Goal: Task Accomplishment & Management: Manage account settings

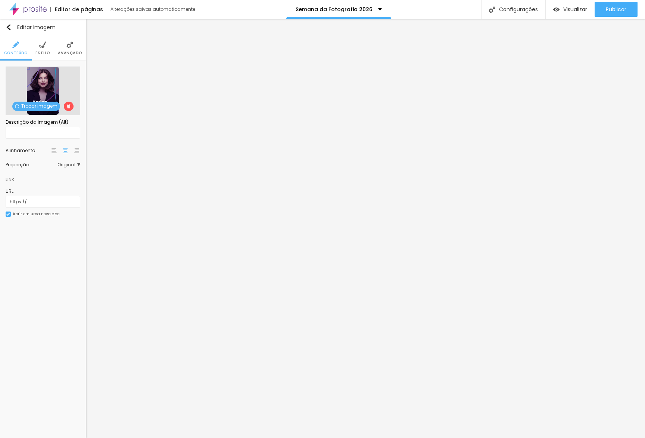
click at [23, 106] on span "Trocar imagem" at bounding box center [36, 106] width 48 height 9
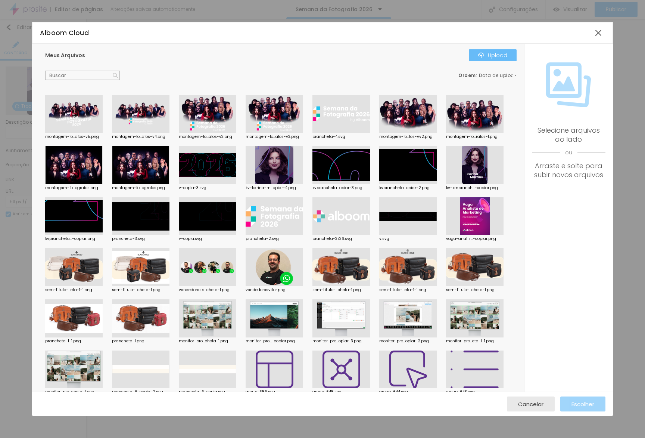
click at [494, 54] on div "Upload" at bounding box center [492, 55] width 29 height 6
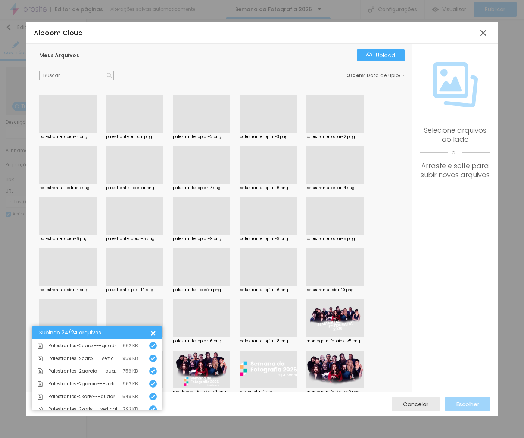
scroll to position [234, 0]
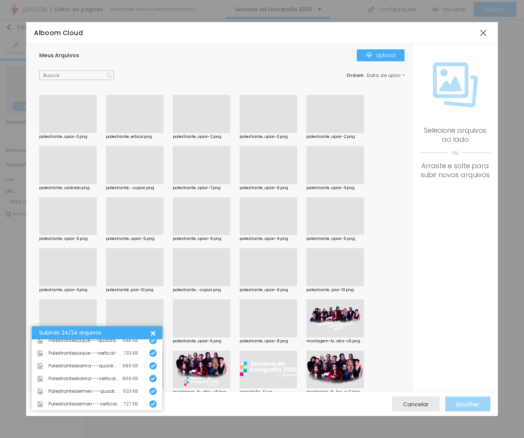
click at [137, 133] on div at bounding box center [135, 133] width 58 height 0
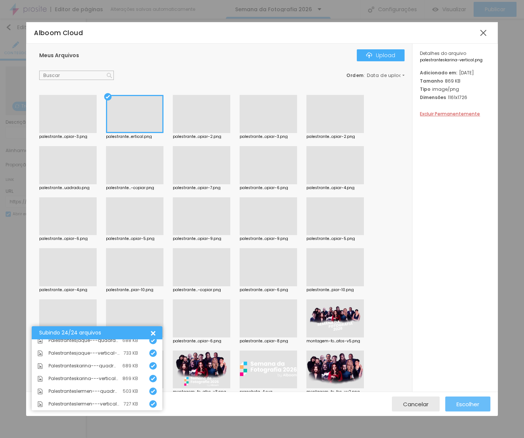
click at [457, 407] on span "Escolher" at bounding box center [468, 404] width 23 height 6
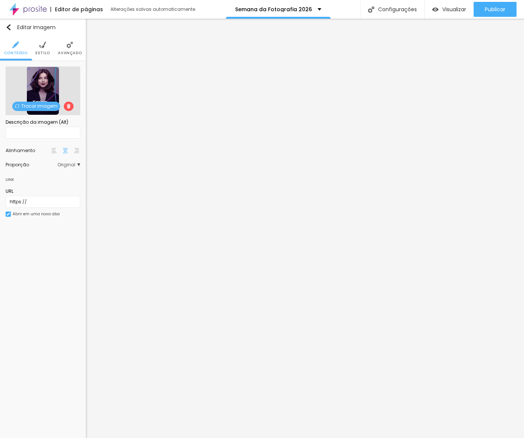
click at [40, 107] on span "Trocar imagem" at bounding box center [36, 106] width 48 height 9
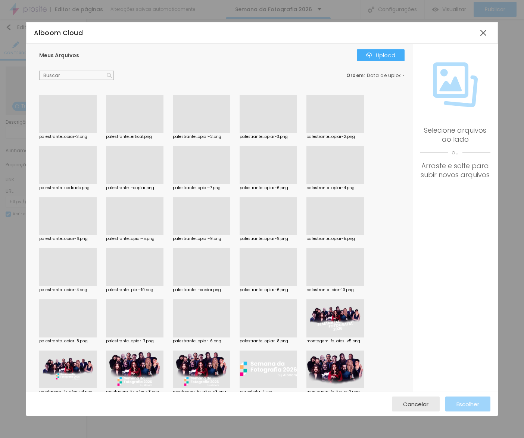
scroll to position [71, 0]
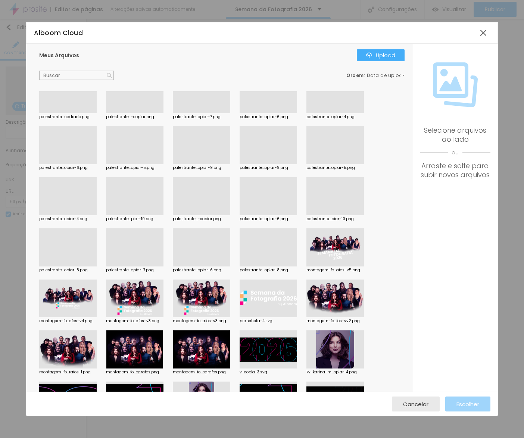
click at [323, 215] on div at bounding box center [336, 215] width 58 height 0
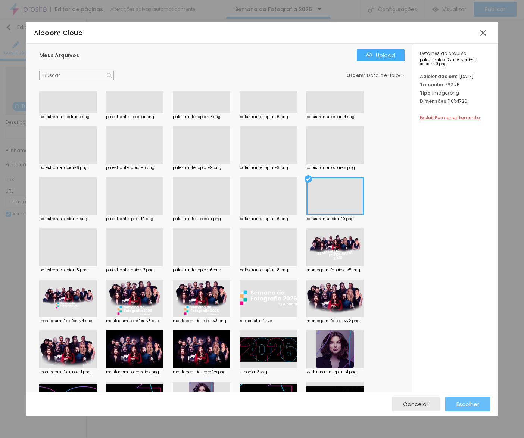
click at [465, 405] on span "Escolher" at bounding box center [468, 404] width 23 height 6
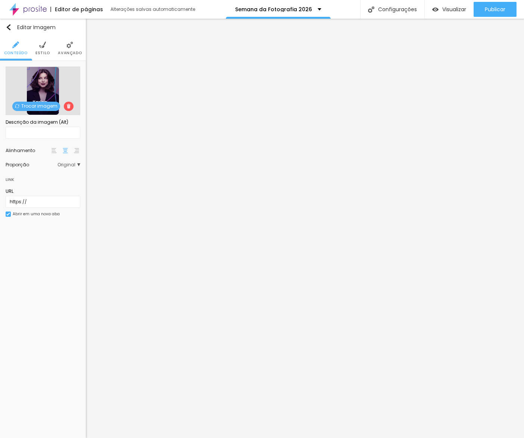
click at [43, 108] on span "Trocar imagem" at bounding box center [36, 106] width 48 height 9
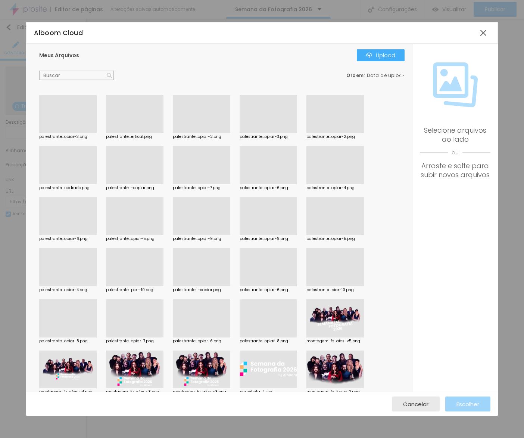
click at [210, 133] on div at bounding box center [202, 133] width 58 height 0
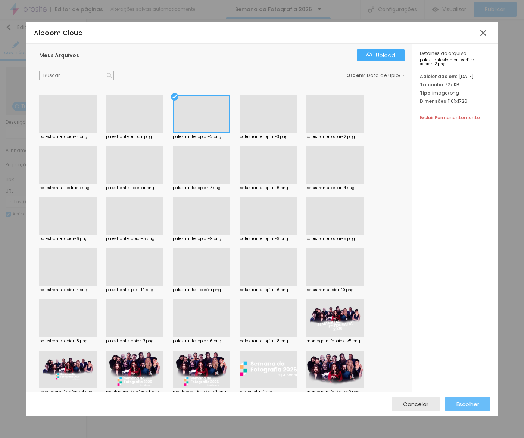
drag, startPoint x: 456, startPoint y: 395, endPoint x: 459, endPoint y: 400, distance: 5.7
click at [457, 397] on div "Cancelar Escolher" at bounding box center [262, 403] width 472 height 24
click at [459, 401] on span "Escolher" at bounding box center [468, 404] width 23 height 6
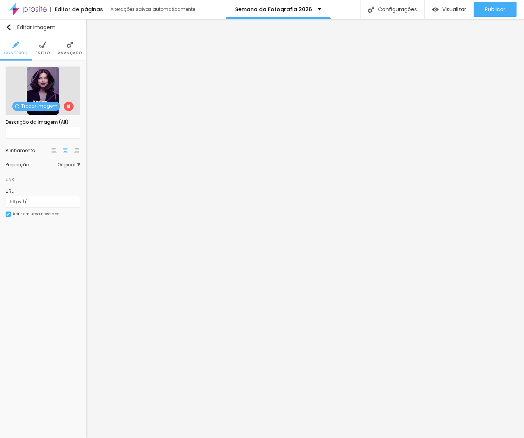
click at [46, 113] on div "Trocar imagem" at bounding box center [43, 90] width 75 height 49
click at [44, 110] on span "Trocar imagem" at bounding box center [36, 106] width 48 height 9
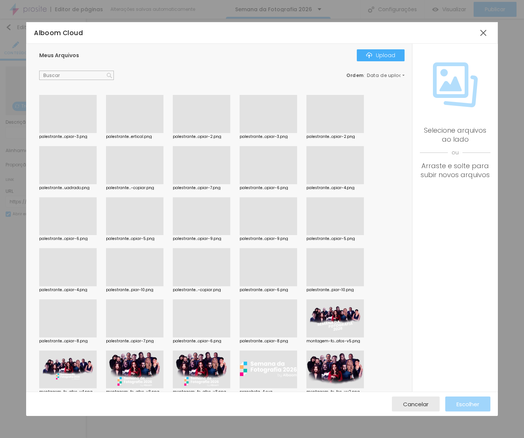
scroll to position [37, 0]
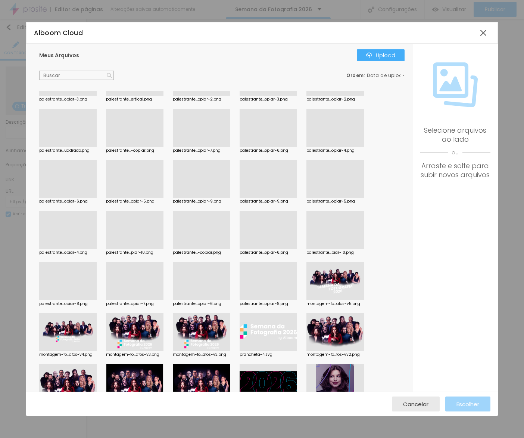
click at [81, 300] on div at bounding box center [68, 300] width 58 height 0
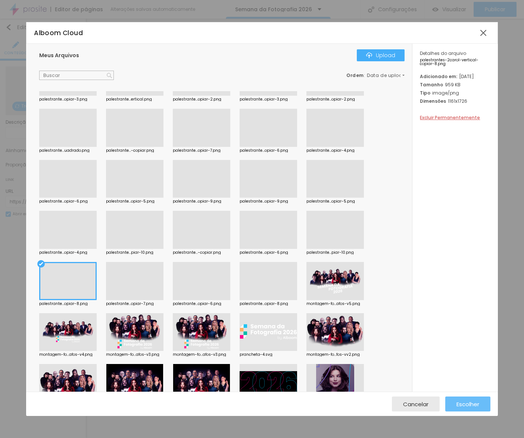
click at [477, 404] on span "Escolher" at bounding box center [468, 404] width 23 height 6
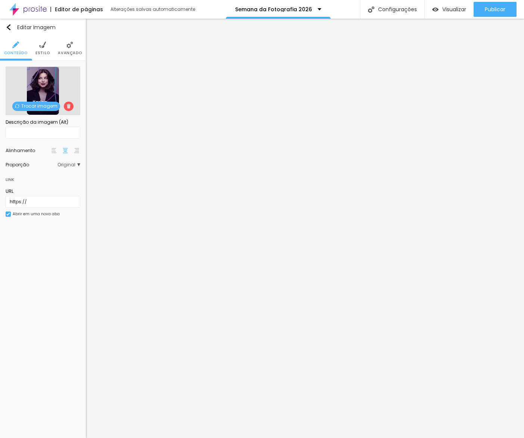
click at [33, 101] on div "Trocar imagem" at bounding box center [43, 90] width 75 height 49
click at [27, 107] on span "Trocar imagem" at bounding box center [36, 106] width 48 height 9
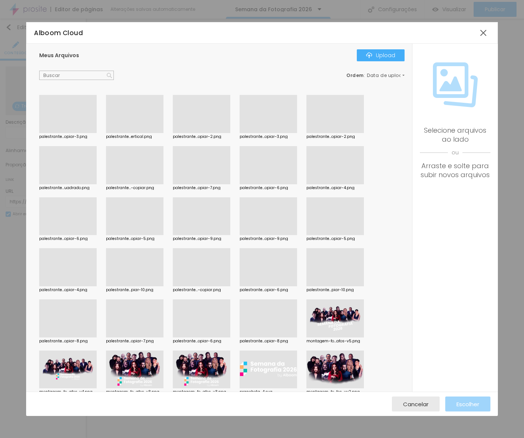
click at [338, 184] on div at bounding box center [336, 184] width 58 height 0
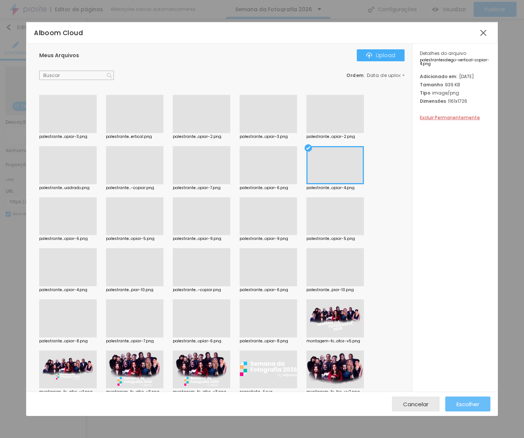
click at [487, 410] on button "Escolher" at bounding box center [468, 403] width 45 height 15
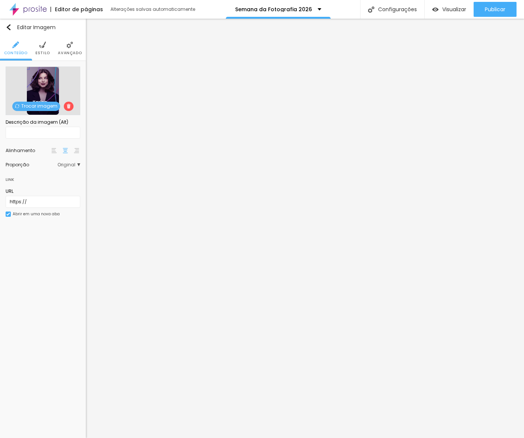
click at [37, 102] on span "Trocar imagem" at bounding box center [36, 106] width 48 height 9
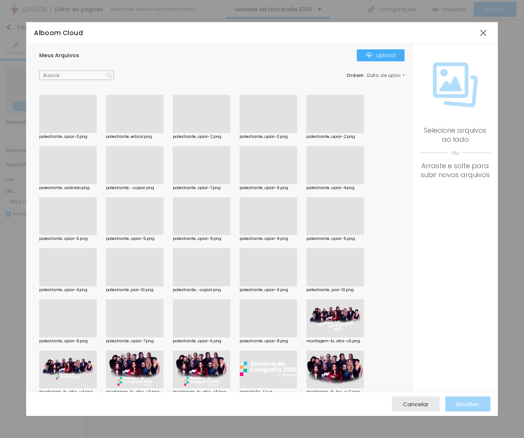
click at [199, 184] on div at bounding box center [202, 184] width 58 height 0
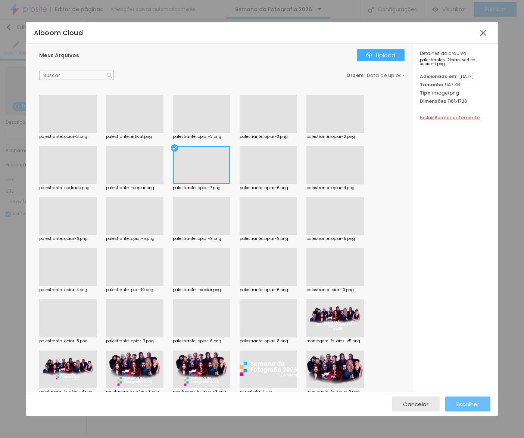
click at [463, 401] on span "Escolher" at bounding box center [468, 404] width 23 height 6
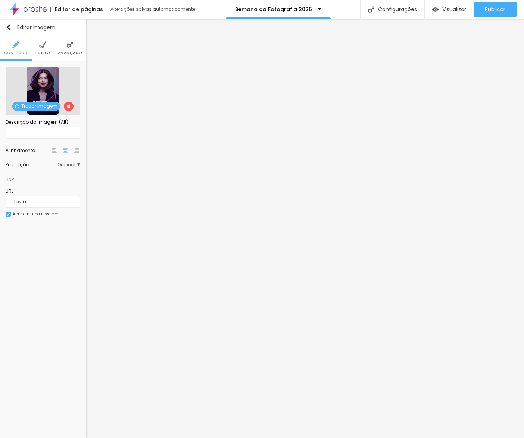
click at [35, 102] on span "Trocar imagem" at bounding box center [36, 106] width 48 height 9
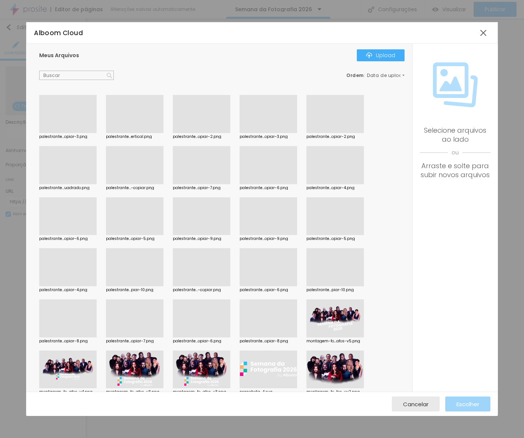
click at [79, 235] on div at bounding box center [68, 235] width 58 height 0
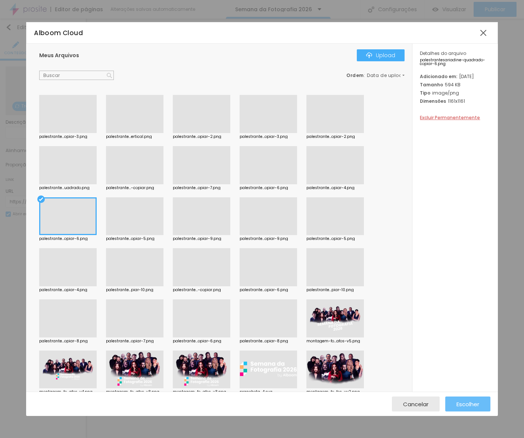
click at [465, 404] on span "Escolher" at bounding box center [468, 404] width 23 height 6
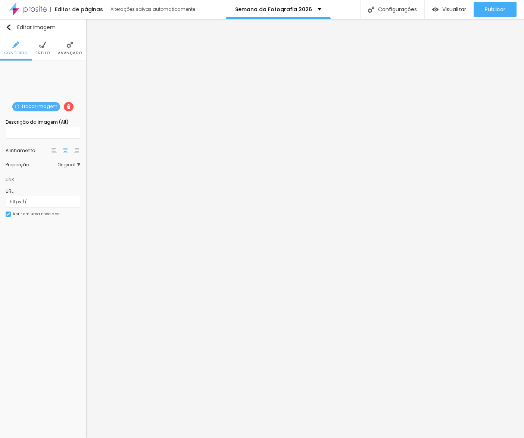
click at [16, 103] on span "Trocar imagem" at bounding box center [36, 106] width 48 height 9
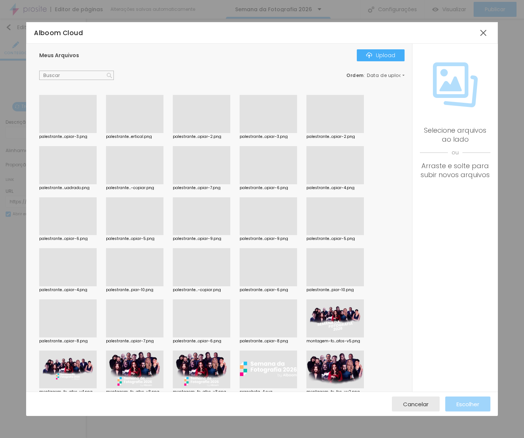
click at [268, 184] on div at bounding box center [269, 184] width 58 height 0
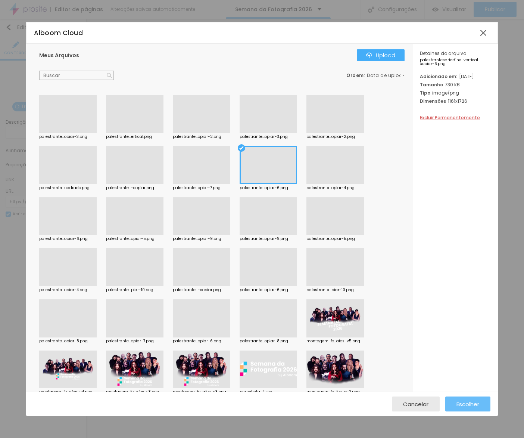
click at [473, 405] on span "Escolher" at bounding box center [468, 404] width 23 height 6
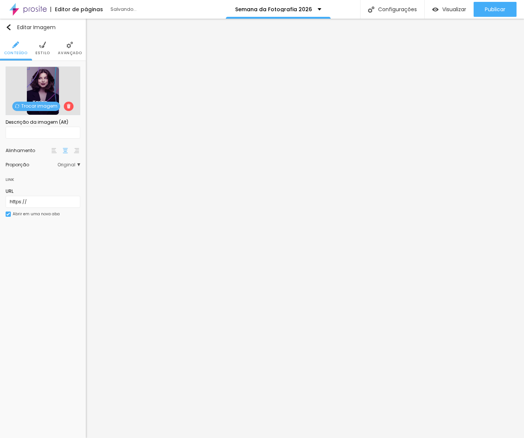
click at [28, 108] on span "Trocar imagem" at bounding box center [36, 106] width 48 height 9
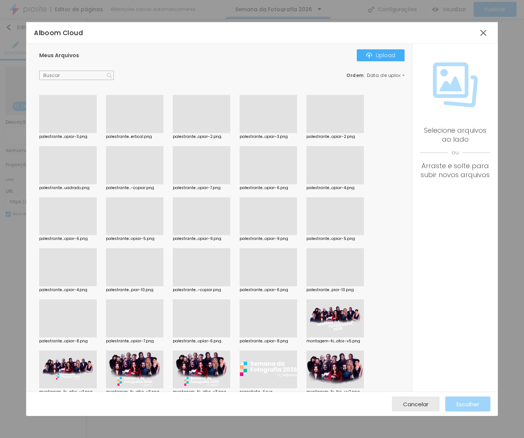
click at [138, 184] on div at bounding box center [135, 184] width 58 height 0
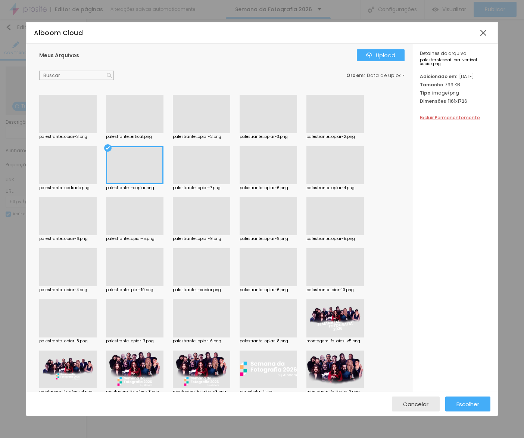
click at [270, 235] on div at bounding box center [269, 235] width 58 height 0
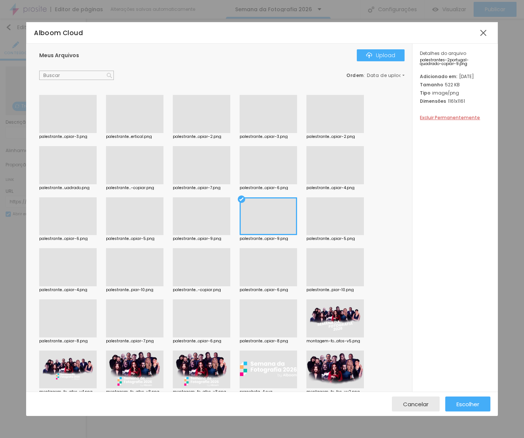
click at [216, 235] on div at bounding box center [202, 235] width 58 height 0
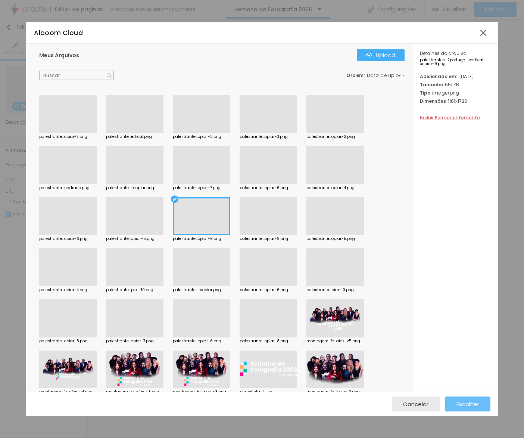
click at [461, 404] on span "Escolher" at bounding box center [468, 404] width 23 height 6
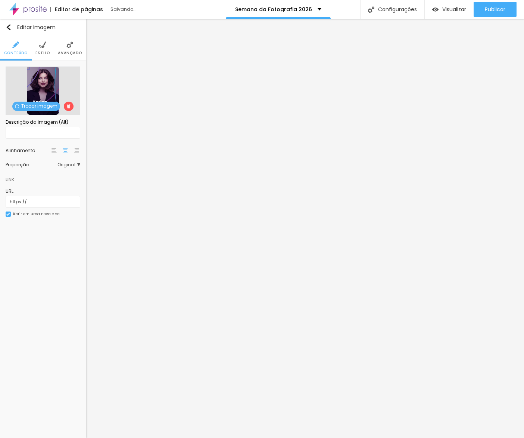
click at [47, 106] on span "Trocar imagem" at bounding box center [36, 106] width 48 height 9
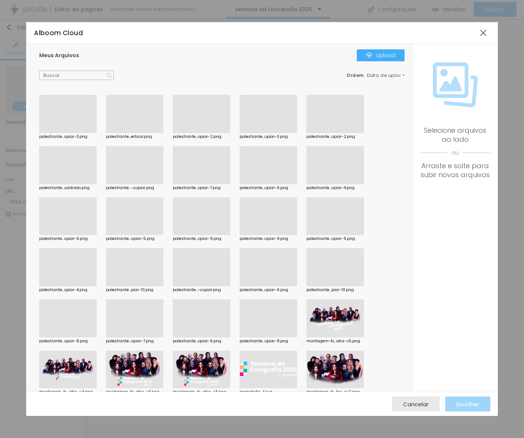
click at [147, 184] on div at bounding box center [135, 184] width 58 height 0
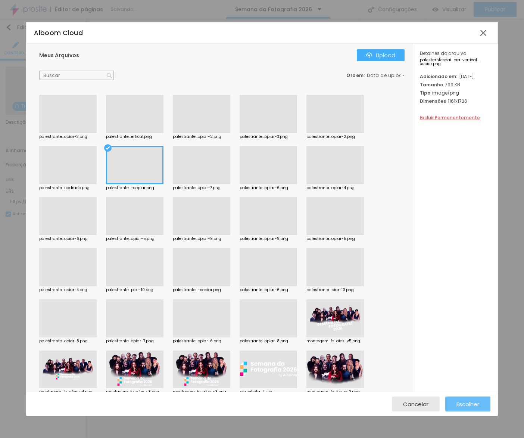
click at [475, 404] on span "Escolher" at bounding box center [468, 404] width 23 height 6
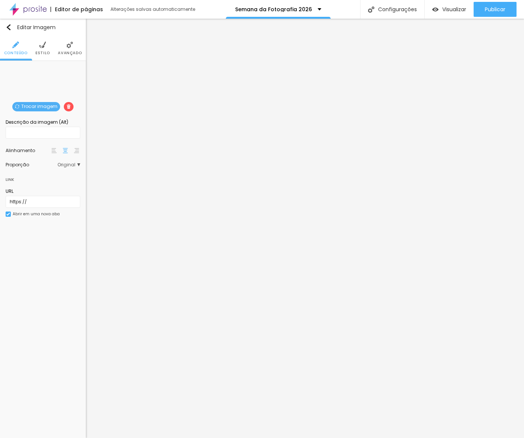
click at [44, 104] on span "Trocar imagem" at bounding box center [36, 106] width 48 height 9
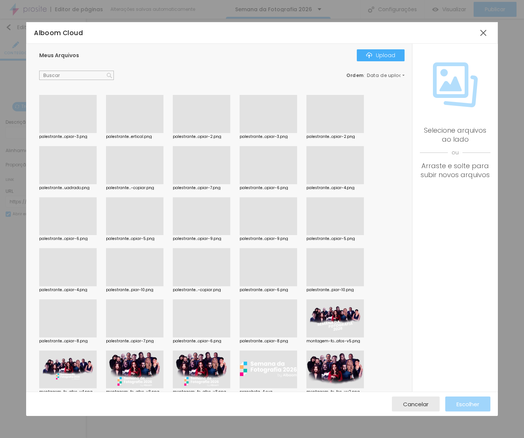
click at [78, 133] on div at bounding box center [68, 133] width 58 height 0
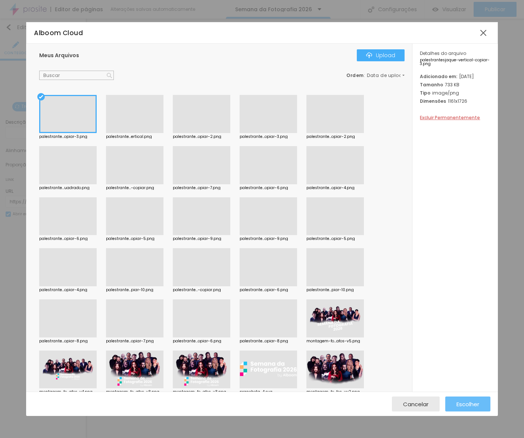
click at [459, 407] on span "Escolher" at bounding box center [468, 404] width 23 height 6
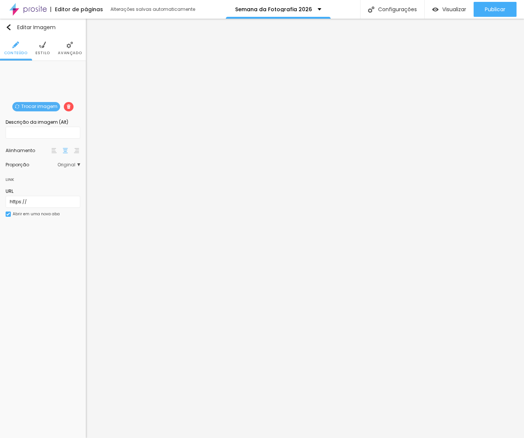
click at [29, 104] on span "Trocar imagem" at bounding box center [36, 106] width 48 height 9
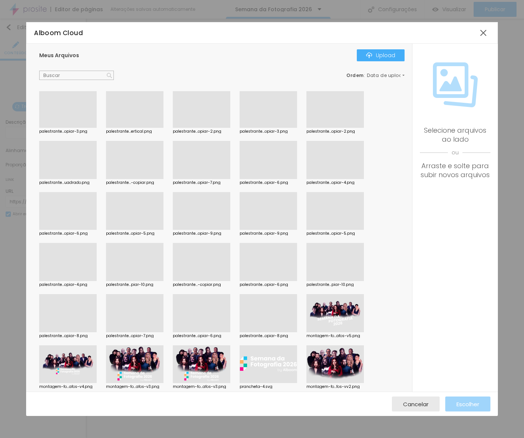
scroll to position [0, 0]
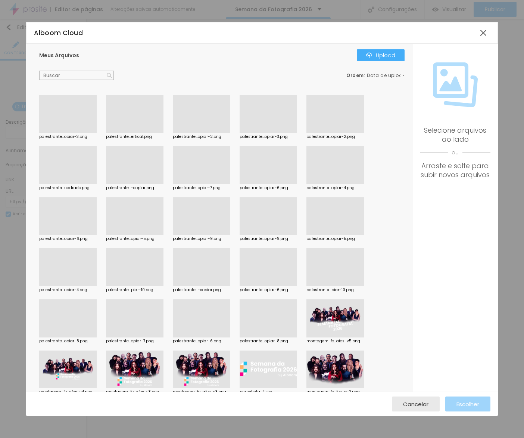
click at [190, 235] on div at bounding box center [202, 235] width 58 height 0
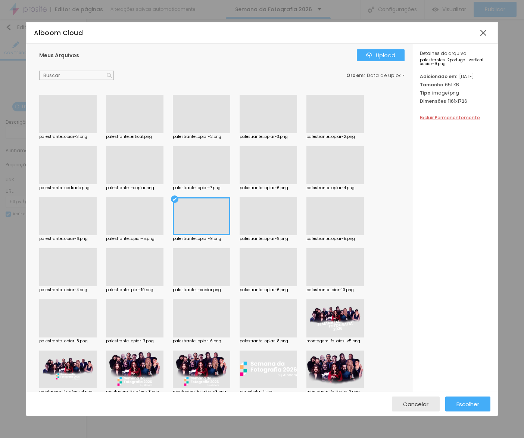
click at [156, 235] on div at bounding box center [135, 235] width 58 height 0
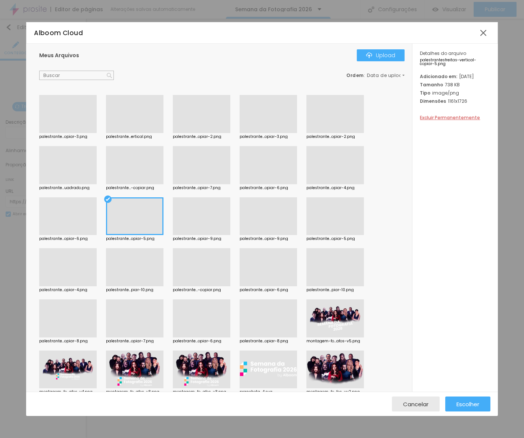
click at [134, 220] on div at bounding box center [135, 216] width 58 height 38
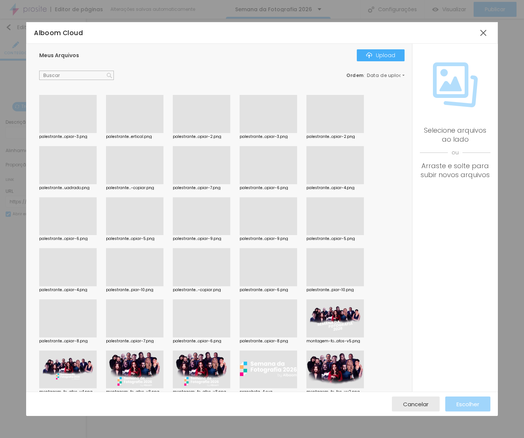
click at [134, 235] on div at bounding box center [135, 235] width 58 height 0
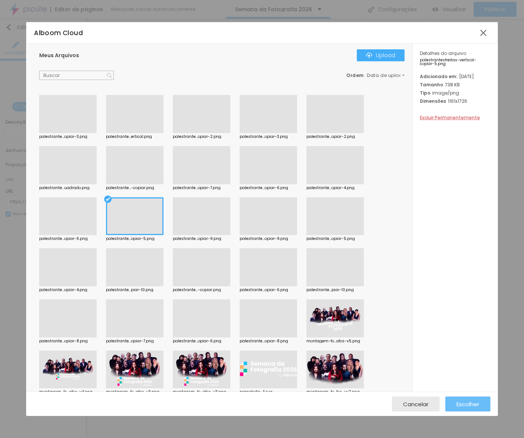
click at [464, 399] on div "Escolher" at bounding box center [468, 403] width 23 height 15
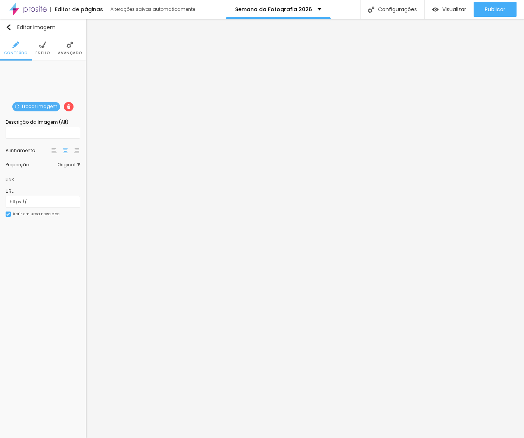
click at [44, 108] on span "Trocar imagem" at bounding box center [36, 106] width 48 height 9
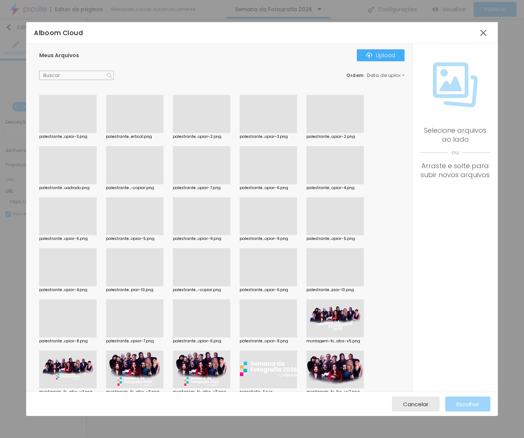
click at [281, 286] on div at bounding box center [269, 286] width 58 height 0
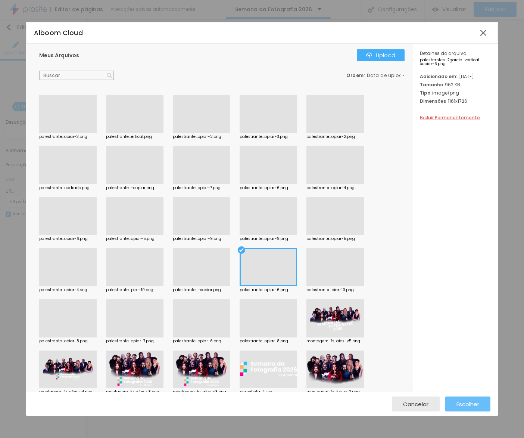
click at [464, 401] on span "Escolher" at bounding box center [468, 404] width 23 height 6
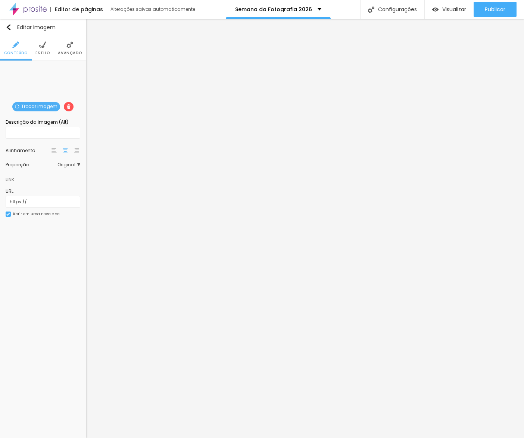
click at [46, 105] on span "Trocar imagem" at bounding box center [36, 106] width 48 height 9
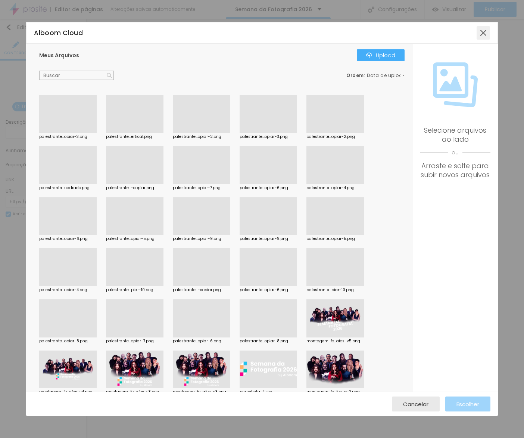
click at [490, 37] on div at bounding box center [483, 32] width 13 height 13
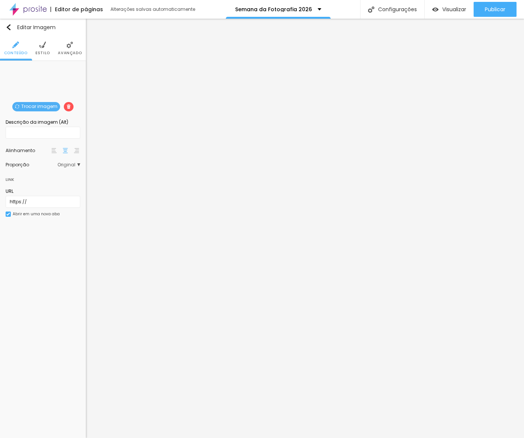
click at [32, 108] on span "Trocar imagem" at bounding box center [36, 106] width 48 height 9
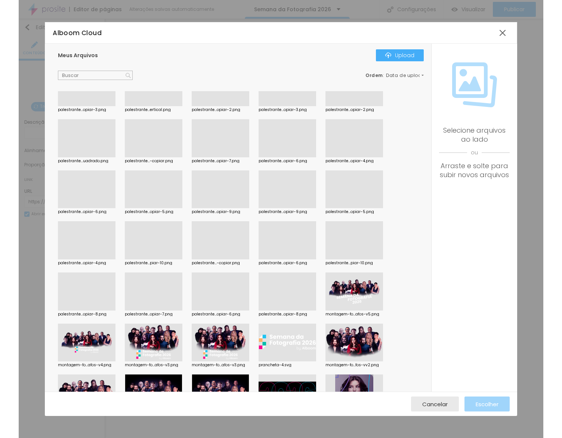
scroll to position [35, 0]
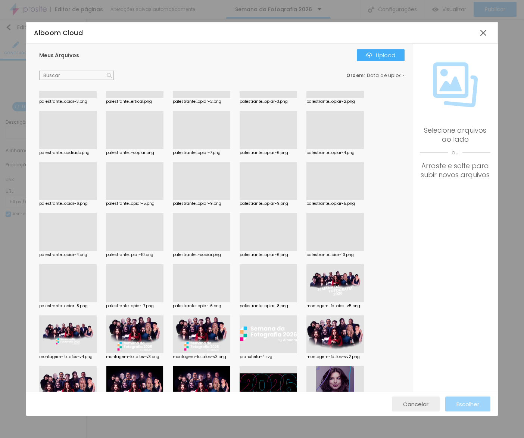
click at [412, 403] on span "Cancelar" at bounding box center [415, 404] width 25 height 6
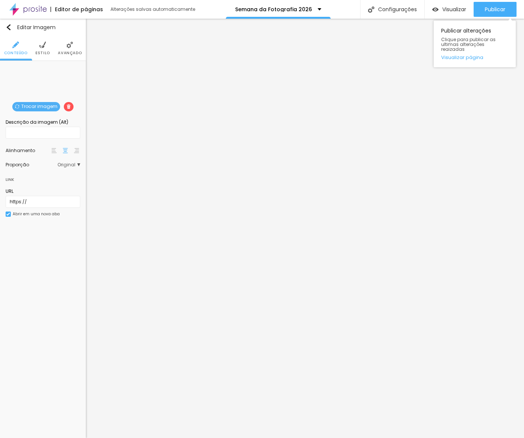
click at [470, 56] on div "Publicar alterações Clique para publicar as ultimas alterações reaizadas Visual…" at bounding box center [475, 44] width 82 height 47
click at [472, 55] on link "Visualizar página" at bounding box center [474, 57] width 67 height 5
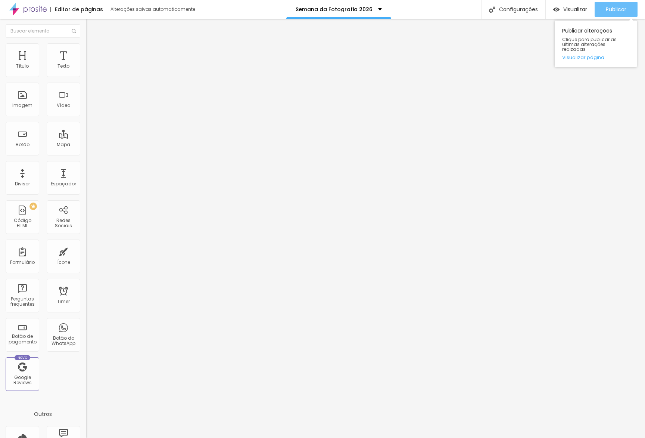
click at [616, 9] on span "Publicar" at bounding box center [616, 9] width 21 height 6
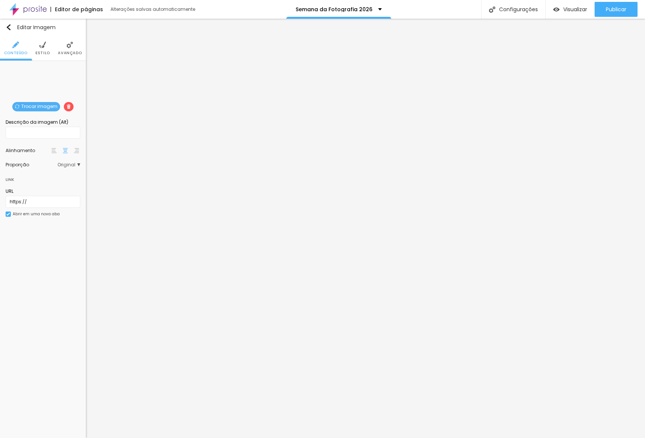
click at [34, 109] on span "Trocar imagem" at bounding box center [36, 106] width 48 height 9
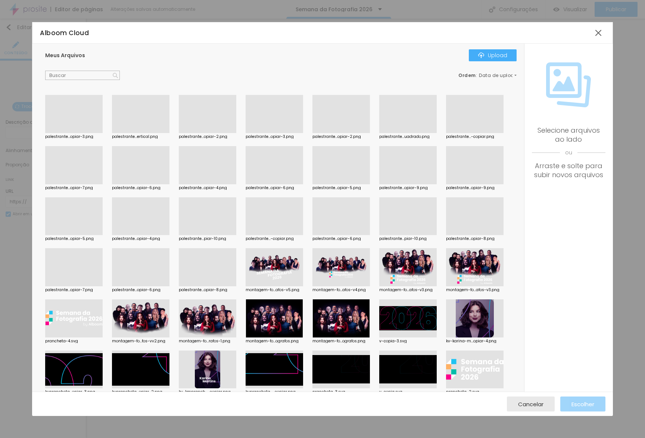
click at [198, 235] on div at bounding box center [208, 235] width 58 height 0
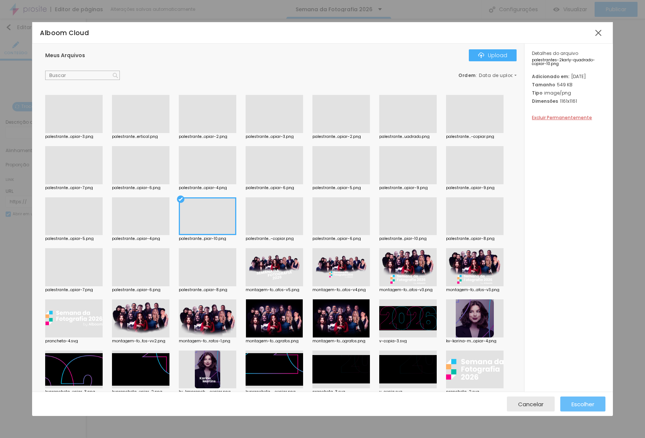
click at [577, 407] on span "Escolher" at bounding box center [583, 404] width 23 height 6
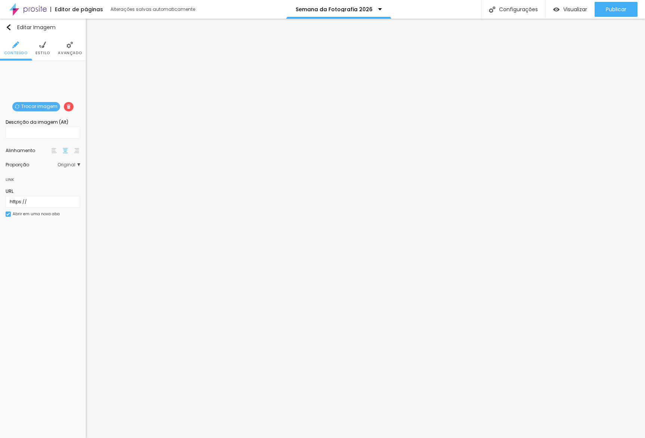
click at [29, 102] on span "Trocar imagem" at bounding box center [36, 106] width 48 height 9
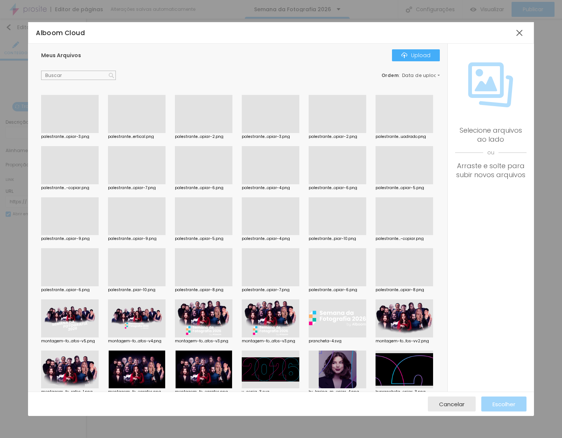
click at [407, 133] on div at bounding box center [404, 133] width 58 height 0
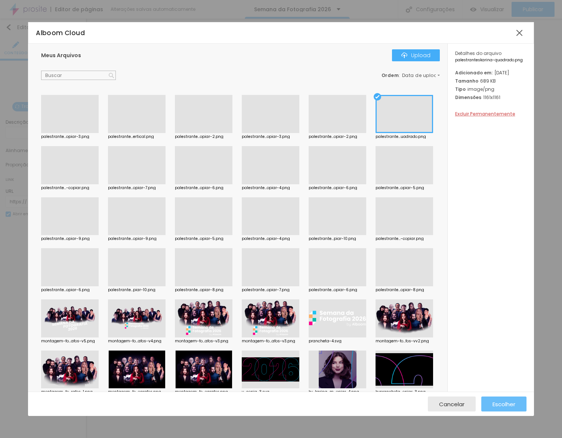
click at [493, 399] on div "Escolher" at bounding box center [503, 403] width 23 height 15
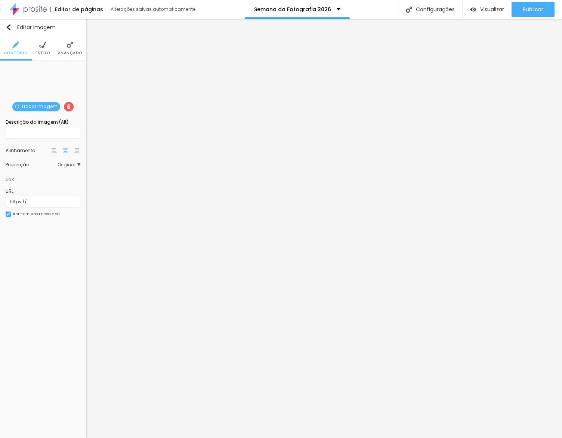
click at [44, 106] on span "Trocar imagem" at bounding box center [36, 106] width 48 height 9
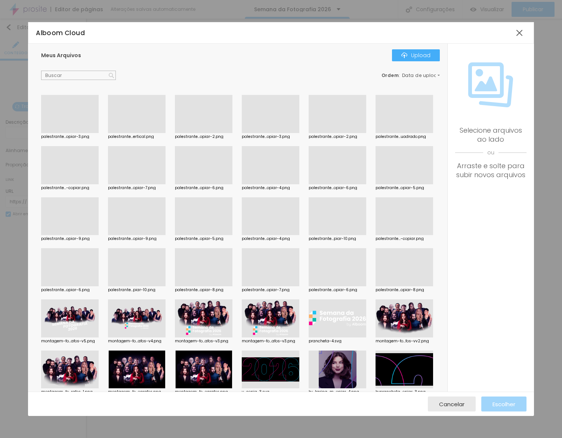
click at [392, 286] on div at bounding box center [404, 286] width 58 height 0
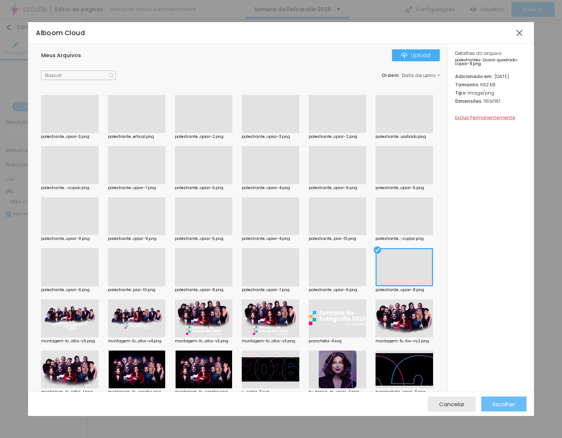
click at [501, 404] on span "Escolher" at bounding box center [503, 404] width 23 height 6
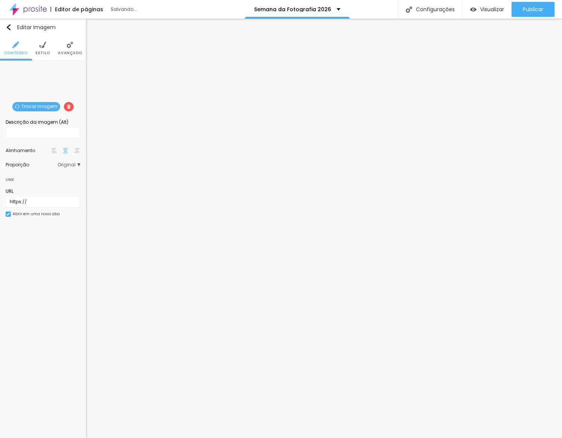
click at [36, 106] on span "Trocar imagem" at bounding box center [36, 106] width 48 height 9
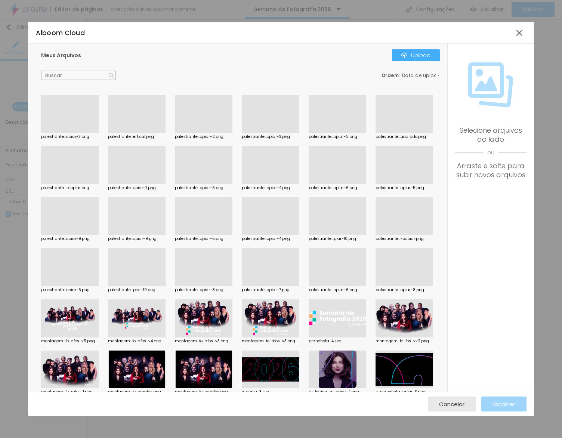
click at [274, 286] on div at bounding box center [271, 286] width 58 height 0
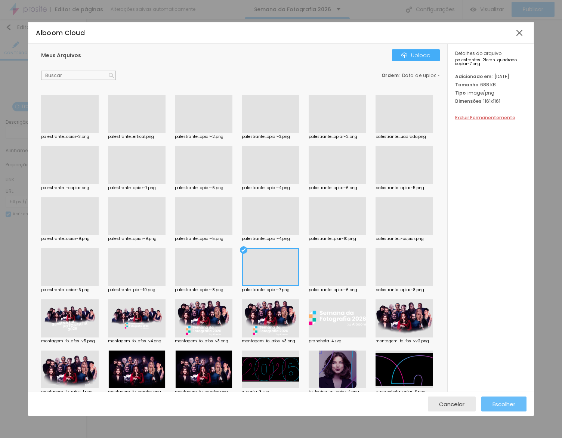
click at [512, 407] on span "Escolher" at bounding box center [503, 404] width 23 height 6
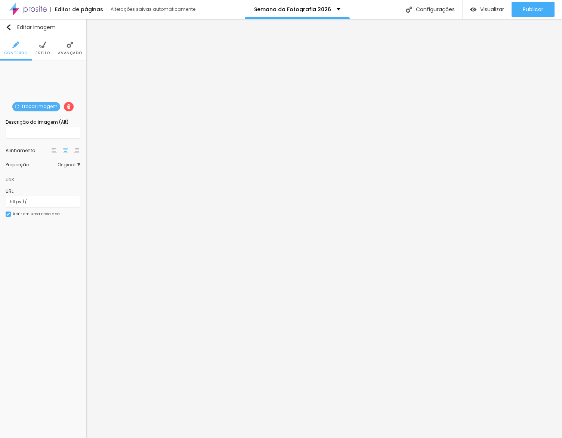
click at [45, 108] on span "Trocar imagem" at bounding box center [36, 106] width 48 height 9
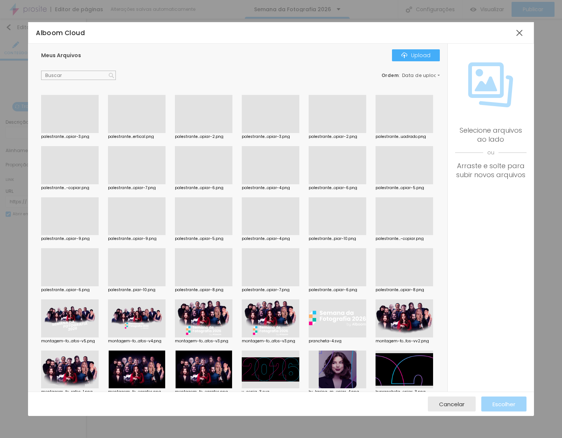
click at [359, 184] on div at bounding box center [337, 184] width 58 height 0
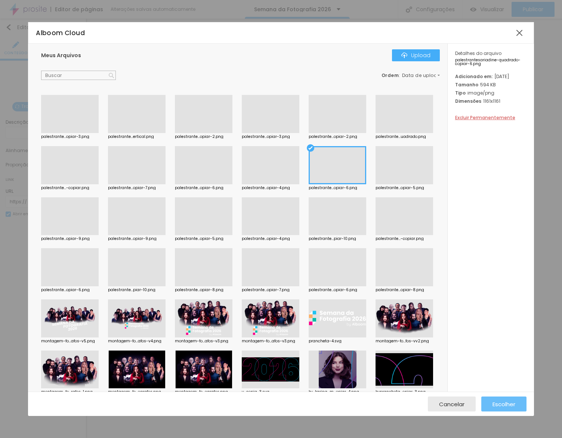
click at [503, 403] on span "Escolher" at bounding box center [503, 404] width 23 height 6
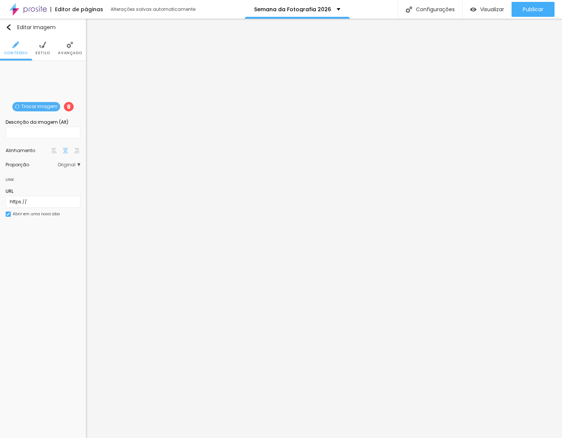
click at [47, 109] on span "Trocar imagem" at bounding box center [36, 106] width 48 height 9
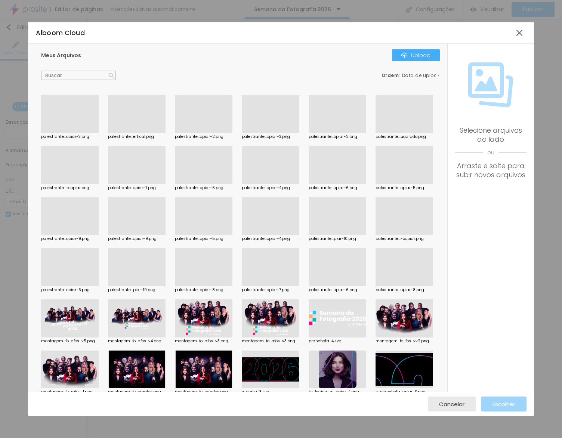
click at [273, 235] on div at bounding box center [271, 235] width 58 height 0
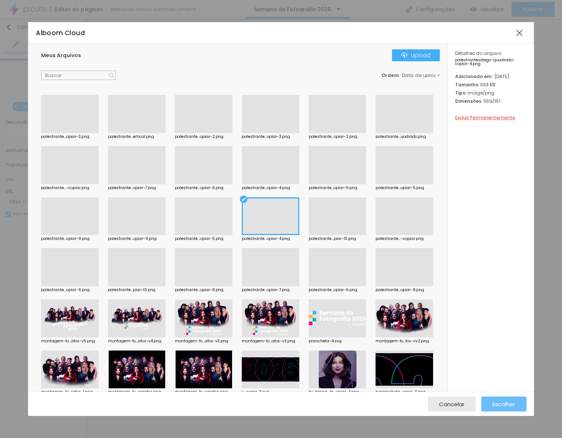
click at [518, 406] on button "Escolher" at bounding box center [503, 403] width 45 height 15
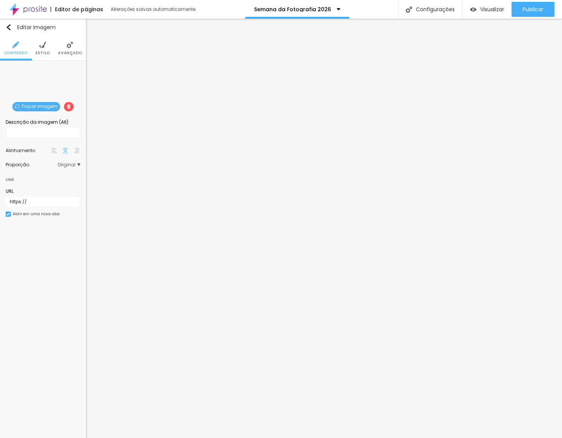
click at [32, 106] on span "Trocar imagem" at bounding box center [36, 106] width 48 height 9
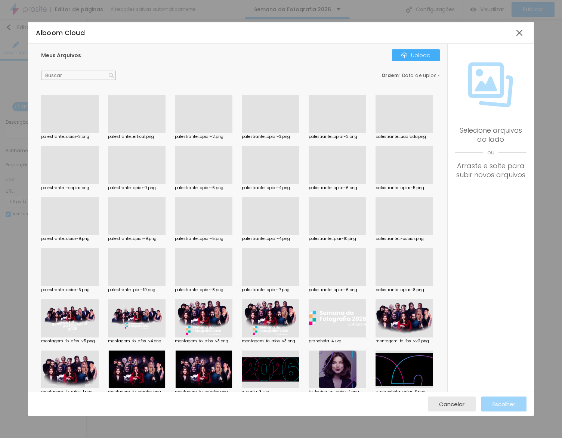
click at [267, 133] on div at bounding box center [271, 133] width 58 height 0
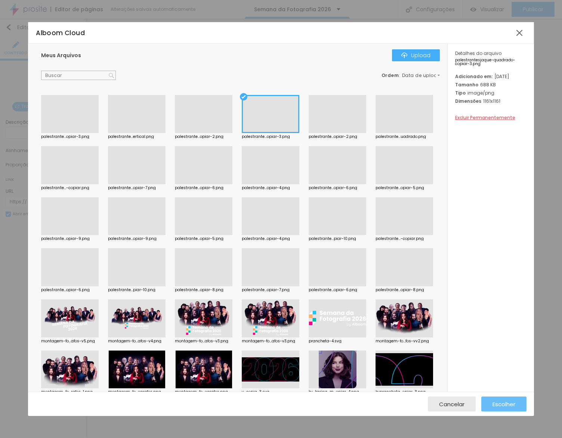
click at [496, 401] on span "Escolher" at bounding box center [503, 404] width 23 height 6
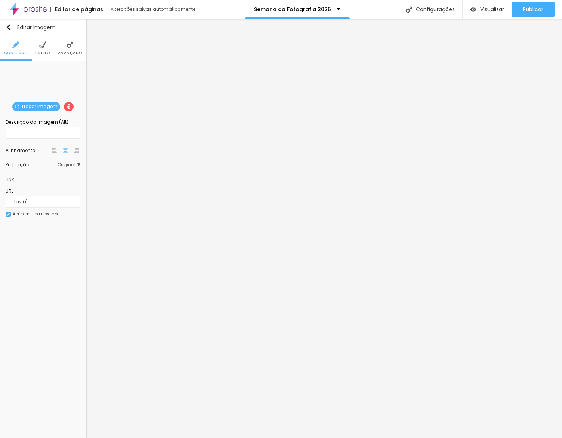
click at [46, 108] on span "Trocar imagem" at bounding box center [36, 106] width 48 height 9
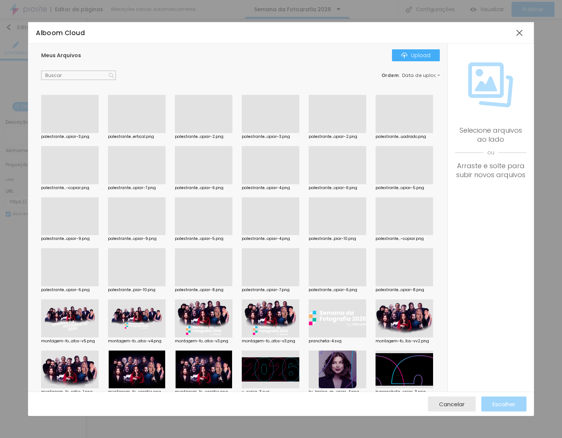
click at [340, 235] on div at bounding box center [337, 235] width 58 height 0
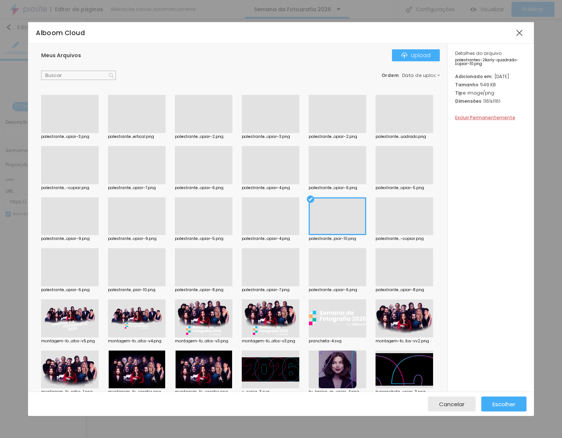
click at [401, 286] on div at bounding box center [404, 286] width 58 height 0
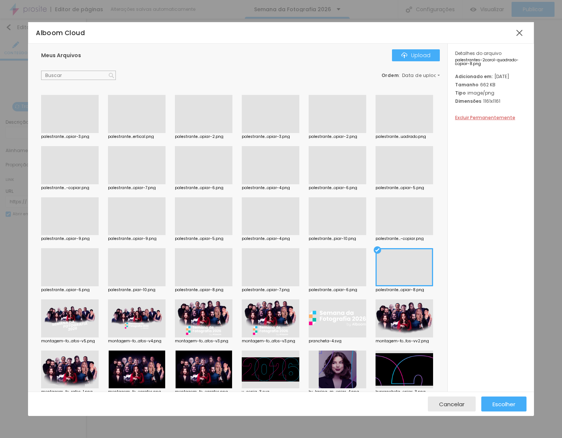
click at [199, 235] on div at bounding box center [204, 235] width 58 height 0
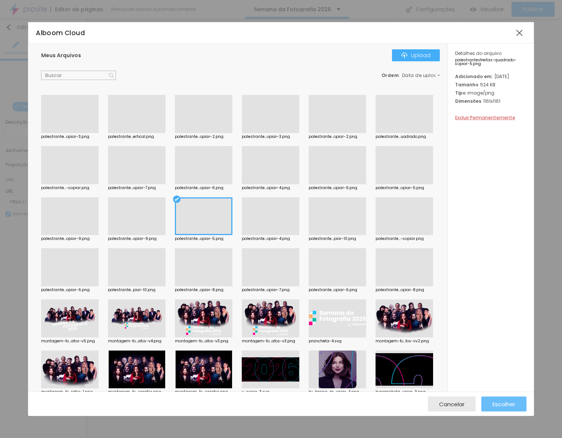
drag, startPoint x: 512, startPoint y: 395, endPoint x: 508, endPoint y: 401, distance: 6.9
click at [512, 395] on div "Cancelar Escolher" at bounding box center [281, 403] width 506 height 24
click at [508, 401] on span "Escolher" at bounding box center [503, 404] width 23 height 6
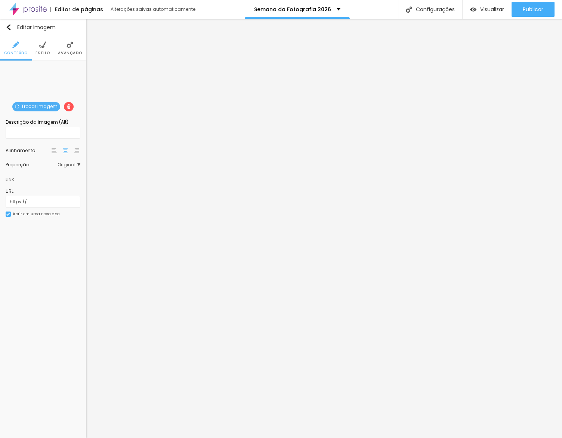
click at [44, 109] on span "Trocar imagem" at bounding box center [36, 106] width 48 height 9
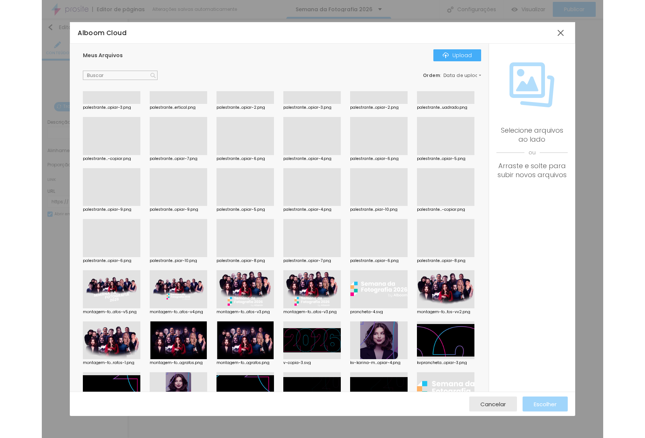
scroll to position [0, 0]
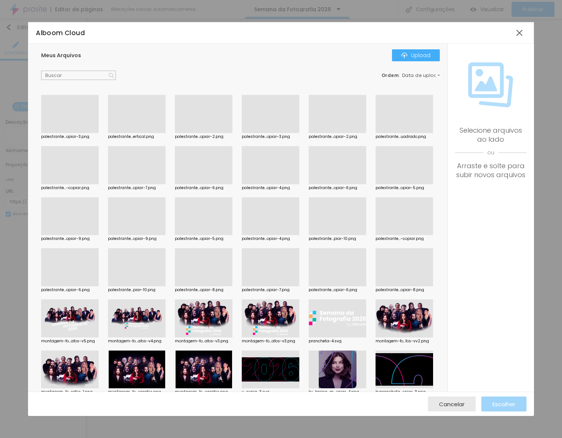
click at [350, 133] on div at bounding box center [337, 133] width 58 height 0
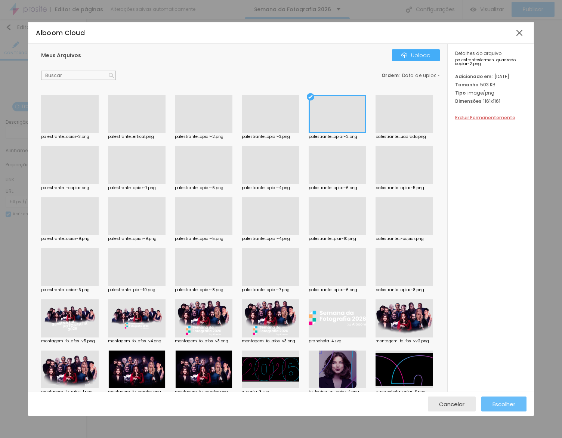
click at [492, 405] on span "Escolher" at bounding box center [503, 404] width 23 height 6
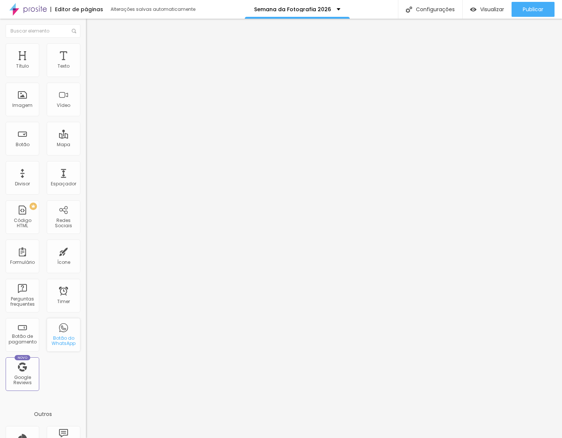
click at [65, 345] on div "Botão do WhatsApp" at bounding box center [64, 340] width 30 height 11
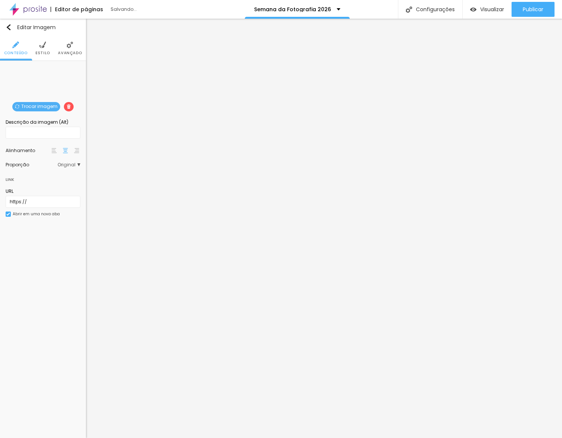
click at [25, 108] on span "Trocar imagem" at bounding box center [36, 106] width 48 height 9
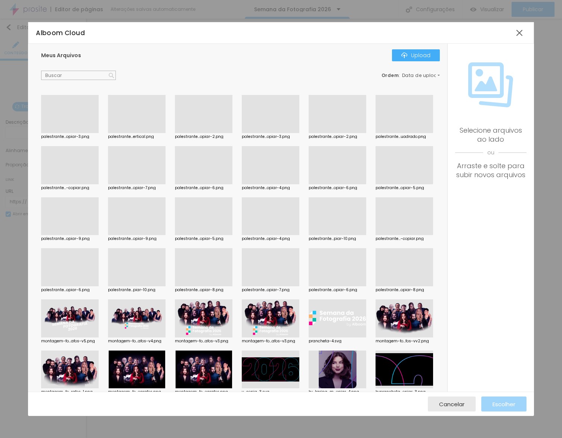
click at [404, 235] on div at bounding box center [404, 235] width 58 height 0
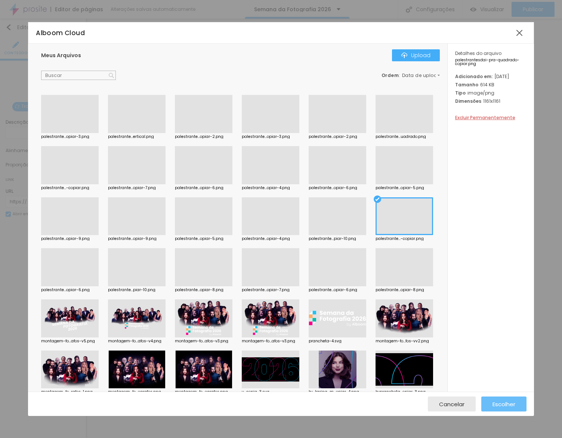
click at [497, 407] on span "Escolher" at bounding box center [503, 404] width 23 height 6
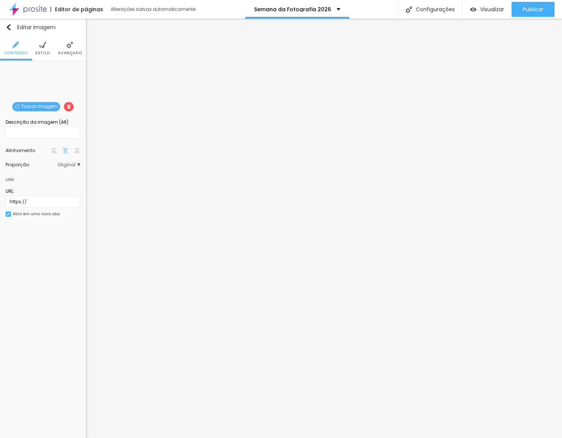
click at [45, 104] on span "Trocar imagem" at bounding box center [36, 106] width 48 height 9
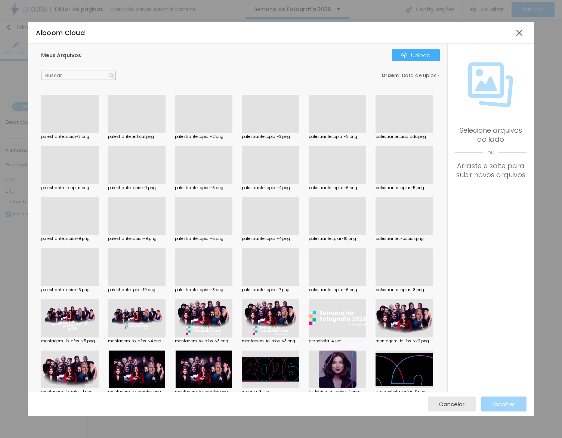
click at [327, 286] on div at bounding box center [337, 286] width 58 height 0
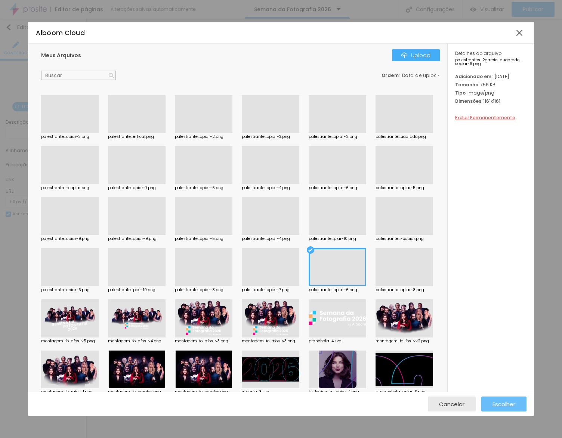
click at [499, 397] on div "Escolher" at bounding box center [503, 403] width 23 height 15
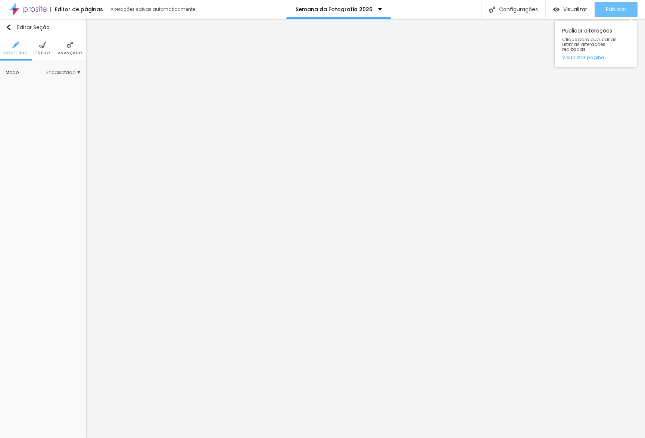
click at [620, 12] on span "Publicar" at bounding box center [616, 9] width 21 height 6
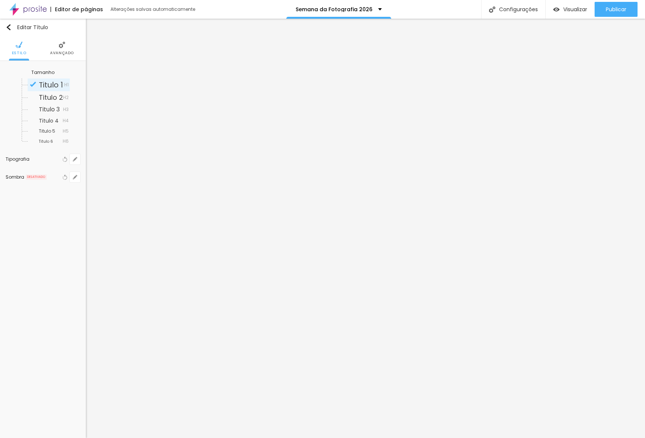
click at [81, 163] on div "Tamanho Titulo 1 H1 Titulo 2 H2 Titulo 3 H3 Titulo 4 H4 Titulo 5 H5 Titulo 6 H6…" at bounding box center [43, 126] width 86 height 131
click at [77, 162] on button "button" at bounding box center [75, 159] width 10 height 10
click at [184, 437] on div at bounding box center [322, 438] width 645 height 0
click at [67, 58] on li "Avançado" at bounding box center [70, 48] width 24 height 25
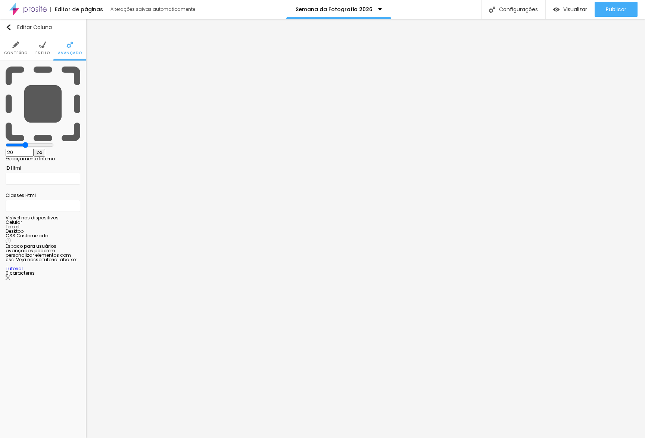
type input "30"
type input "50"
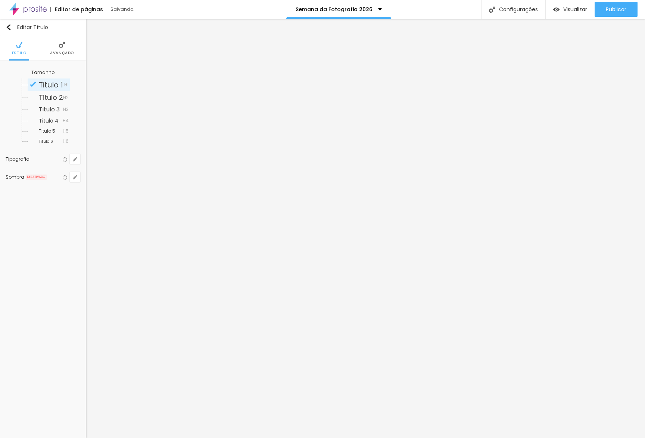
click at [65, 52] on span "Avançado" at bounding box center [62, 53] width 24 height 4
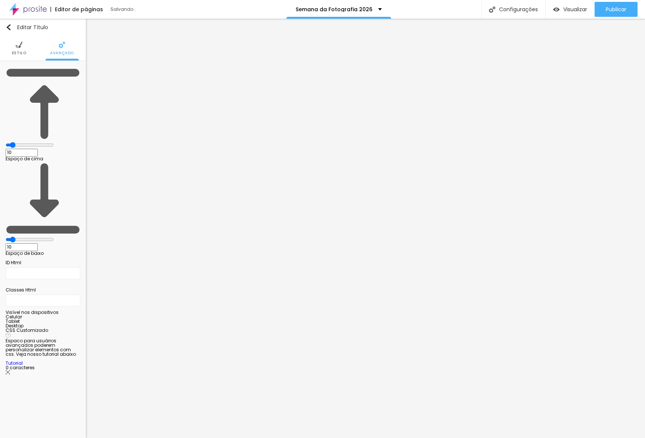
click at [38, 243] on input "10" at bounding box center [22, 247] width 32 height 8
type input "4"
type input "40"
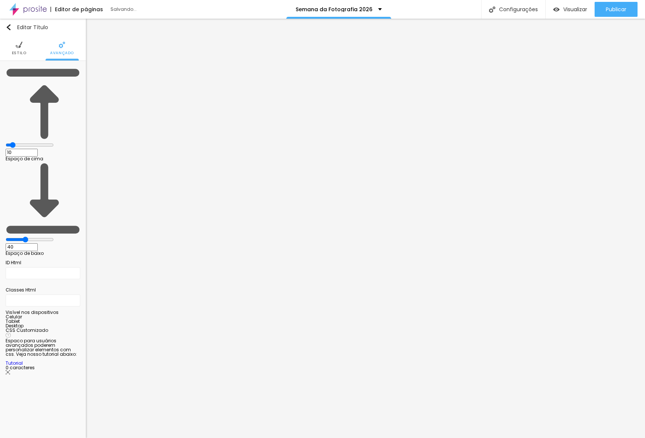
type input "40"
click at [73, 68] on div "10 Espaço de cima" at bounding box center [43, 113] width 75 height 94
click at [38, 149] on input "10" at bounding box center [22, 153] width 32 height 8
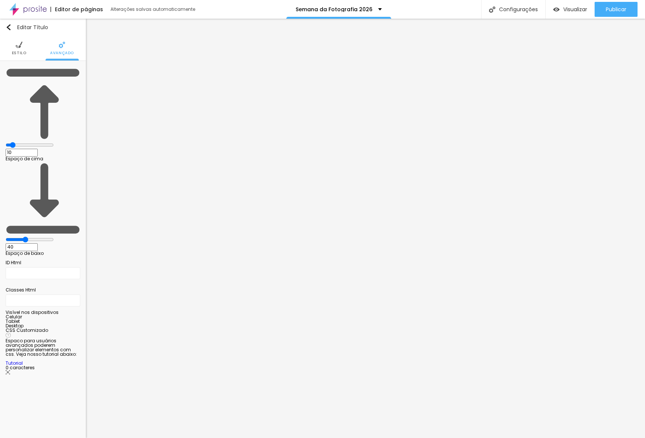
type input "4"
type input "40"
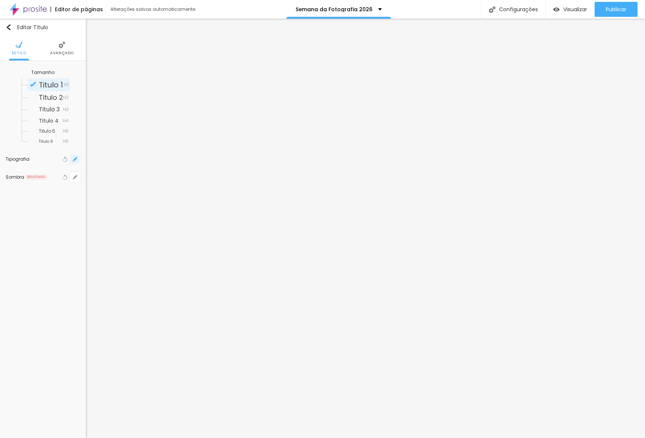
click at [80, 161] on button "button" at bounding box center [75, 159] width 10 height 10
type input "1"
type input "1.1"
type input "1"
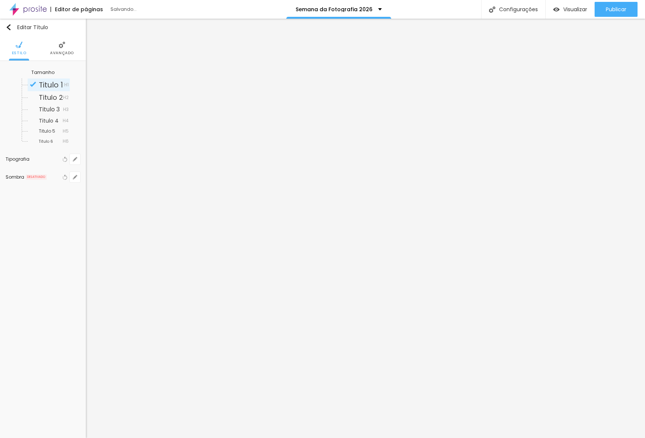
drag, startPoint x: 115, startPoint y: 262, endPoint x: 119, endPoint y: 260, distance: 4.4
type input "1.1"
type input "1"
click at [59, 437] on div at bounding box center [322, 438] width 645 height 0
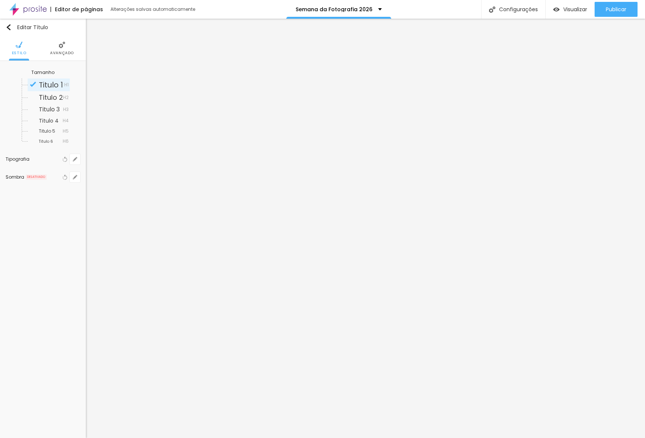
click at [64, 53] on span "Avançado" at bounding box center [62, 53] width 24 height 4
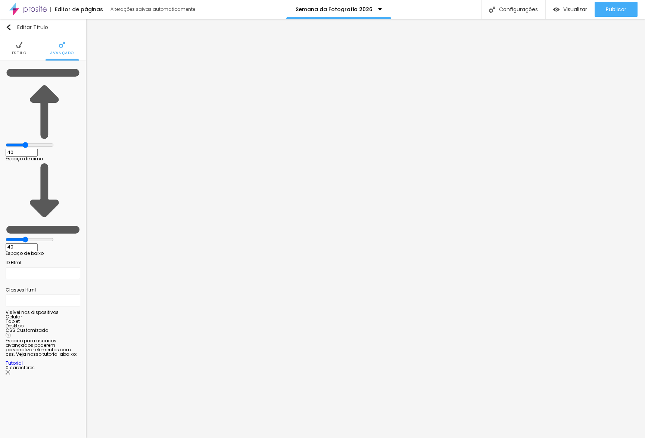
type input "41"
type input "37"
type input "31"
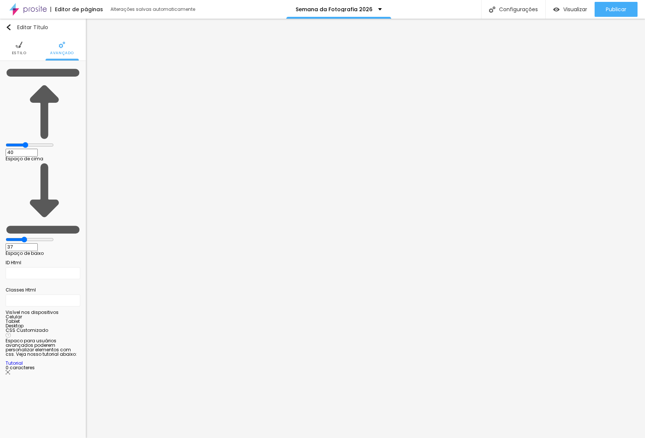
type input "31"
type input "28"
type input "27"
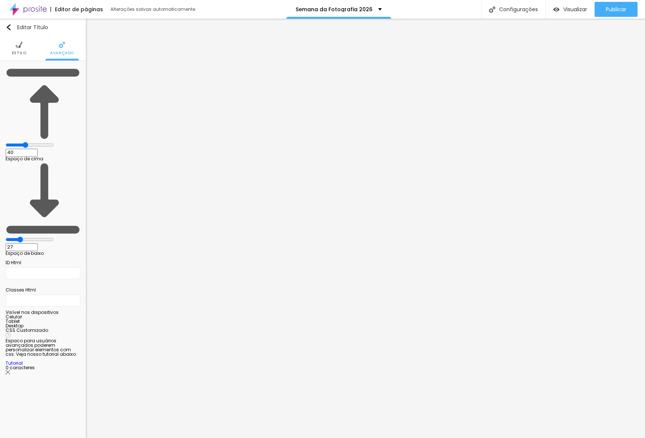
type input "25"
type input "24"
type input "22"
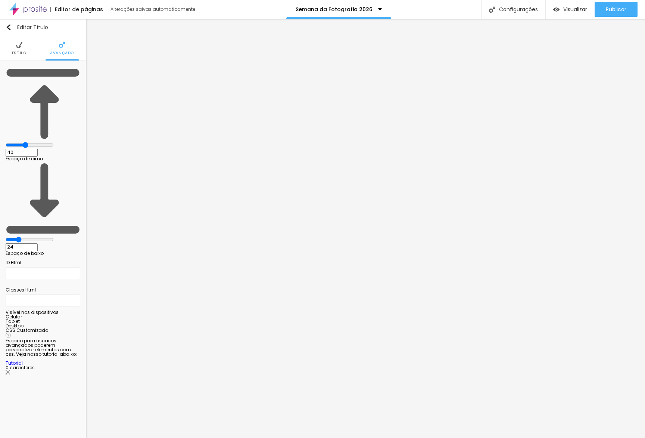
type input "22"
type input "20"
type input "19"
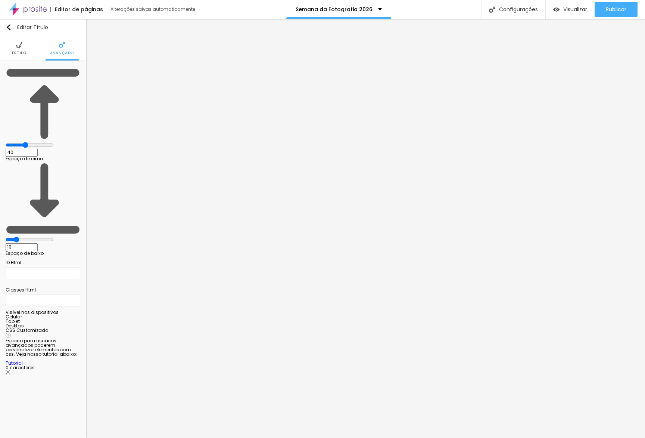
type input "18"
type input "17"
type input "16"
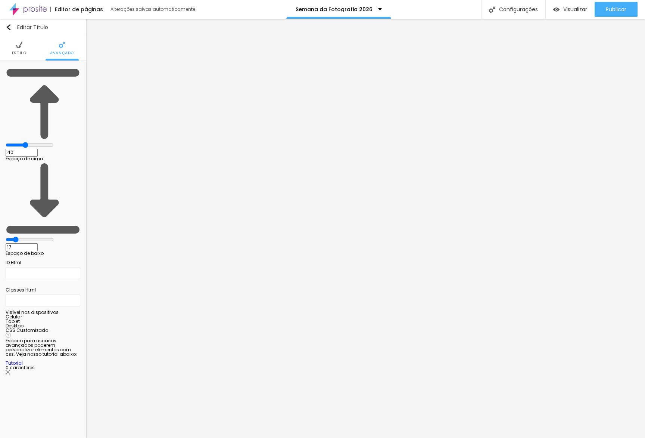
type input "16"
type input "14"
type input "13"
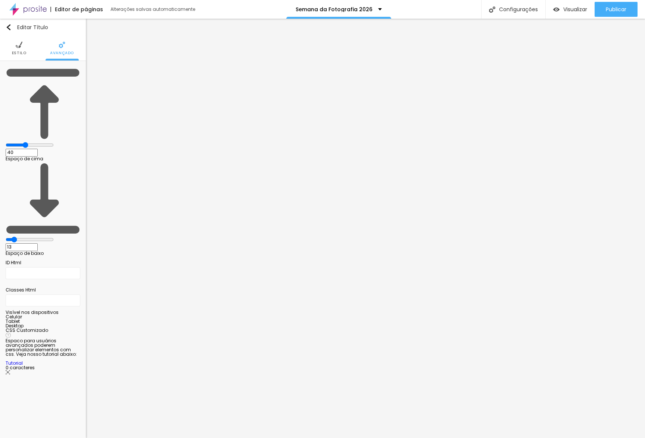
type input "12"
type input "11"
type input "12"
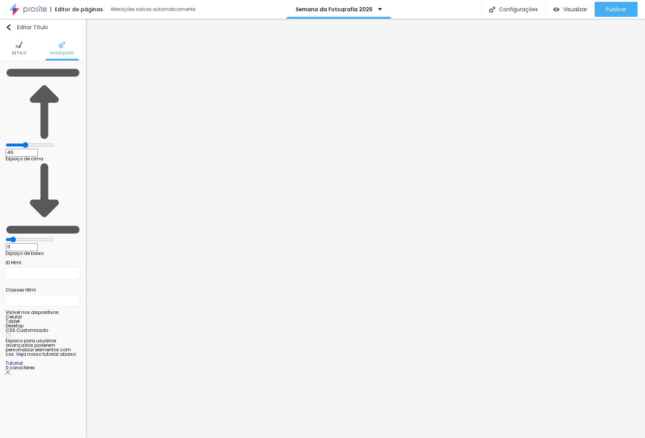
type input "12"
type input "13"
type input "14"
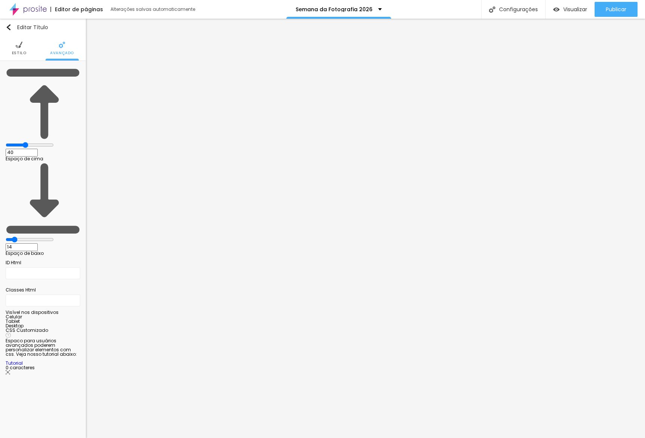
type input "15"
type input "16"
type input "15"
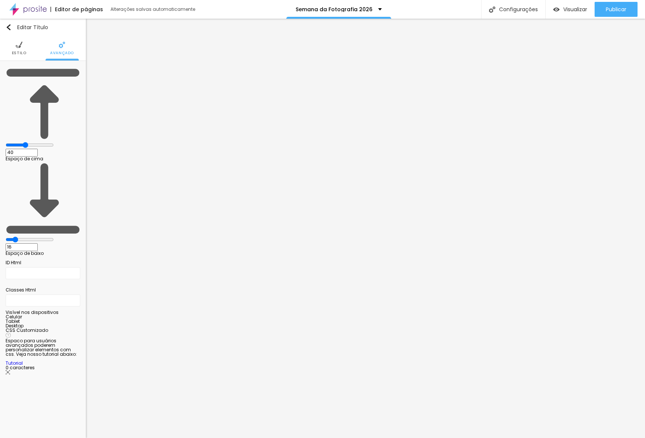
type input "15"
drag, startPoint x: 36, startPoint y: 88, endPoint x: 24, endPoint y: 87, distance: 11.6
type input "15"
click at [24, 236] on input "range" at bounding box center [30, 239] width 48 height 6
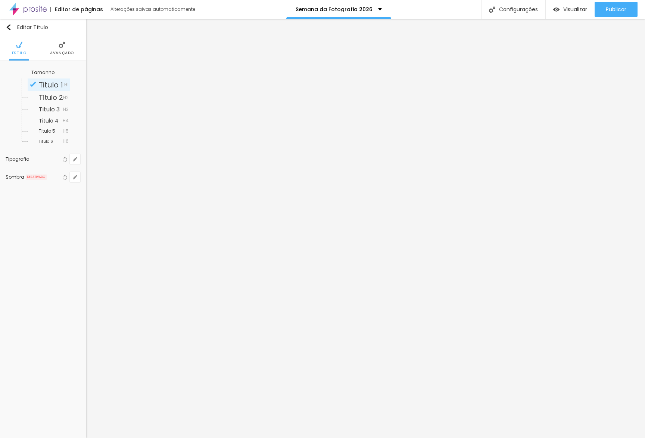
click at [81, 162] on div "Tamanho Titulo 1 H1 Titulo 2 H2 Titulo 3 H3 Titulo 4 H4 Titulo 5 H5 Titulo 6 H6…" at bounding box center [43, 126] width 86 height 131
click at [78, 161] on button "button" at bounding box center [75, 159] width 10 height 10
type input "1"
type input "1.1"
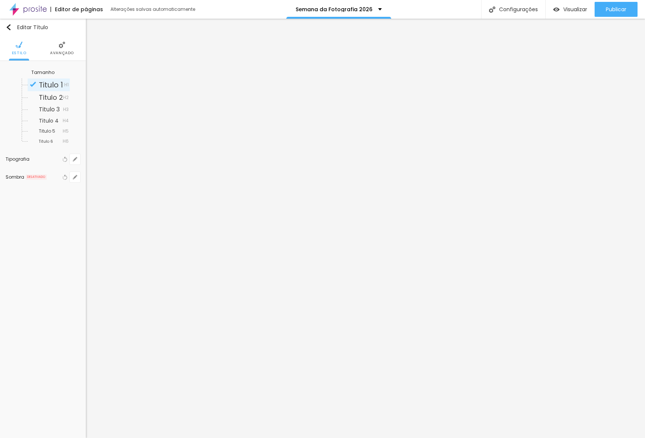
type input "1"
type input "1.2"
drag, startPoint x: 114, startPoint y: 262, endPoint x: 122, endPoint y: 262, distance: 8.6
type input "1.2"
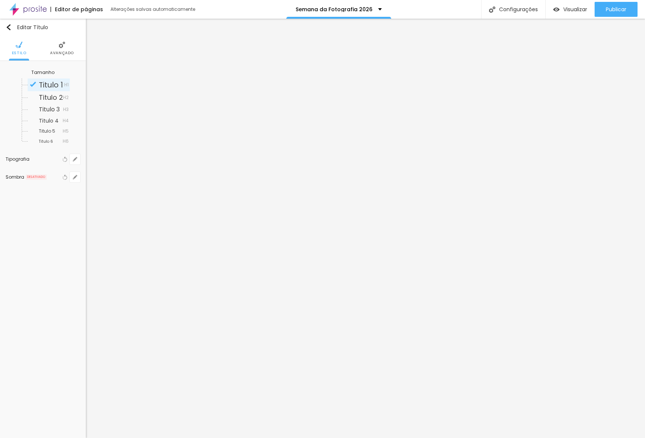
type input "1"
click at [142, 437] on div at bounding box center [322, 438] width 645 height 0
click at [39, 52] on span "Estilo" at bounding box center [42, 53] width 15 height 4
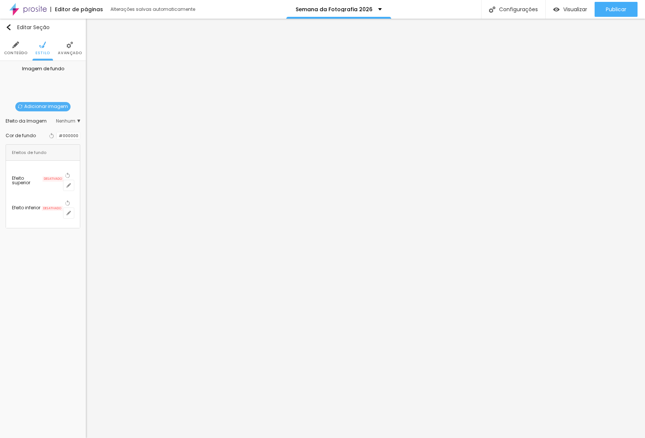
click at [44, 105] on span "Adicionar imagem" at bounding box center [42, 106] width 55 height 9
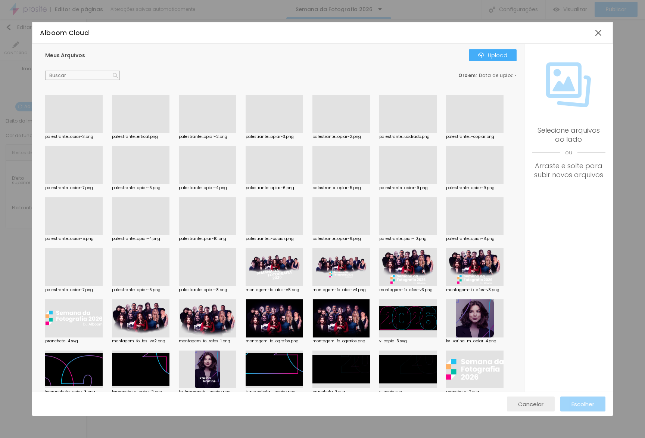
click at [536, 401] on span "Cancelar" at bounding box center [530, 404] width 25 height 6
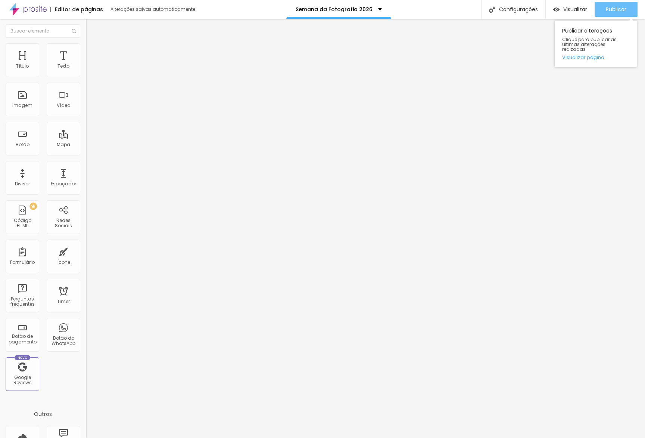
click at [613, 13] on div "Publicar" at bounding box center [616, 9] width 21 height 15
click at [595, 55] on link "Visualizar página" at bounding box center [595, 57] width 67 height 5
